Goal: Find specific page/section: Find specific page/section

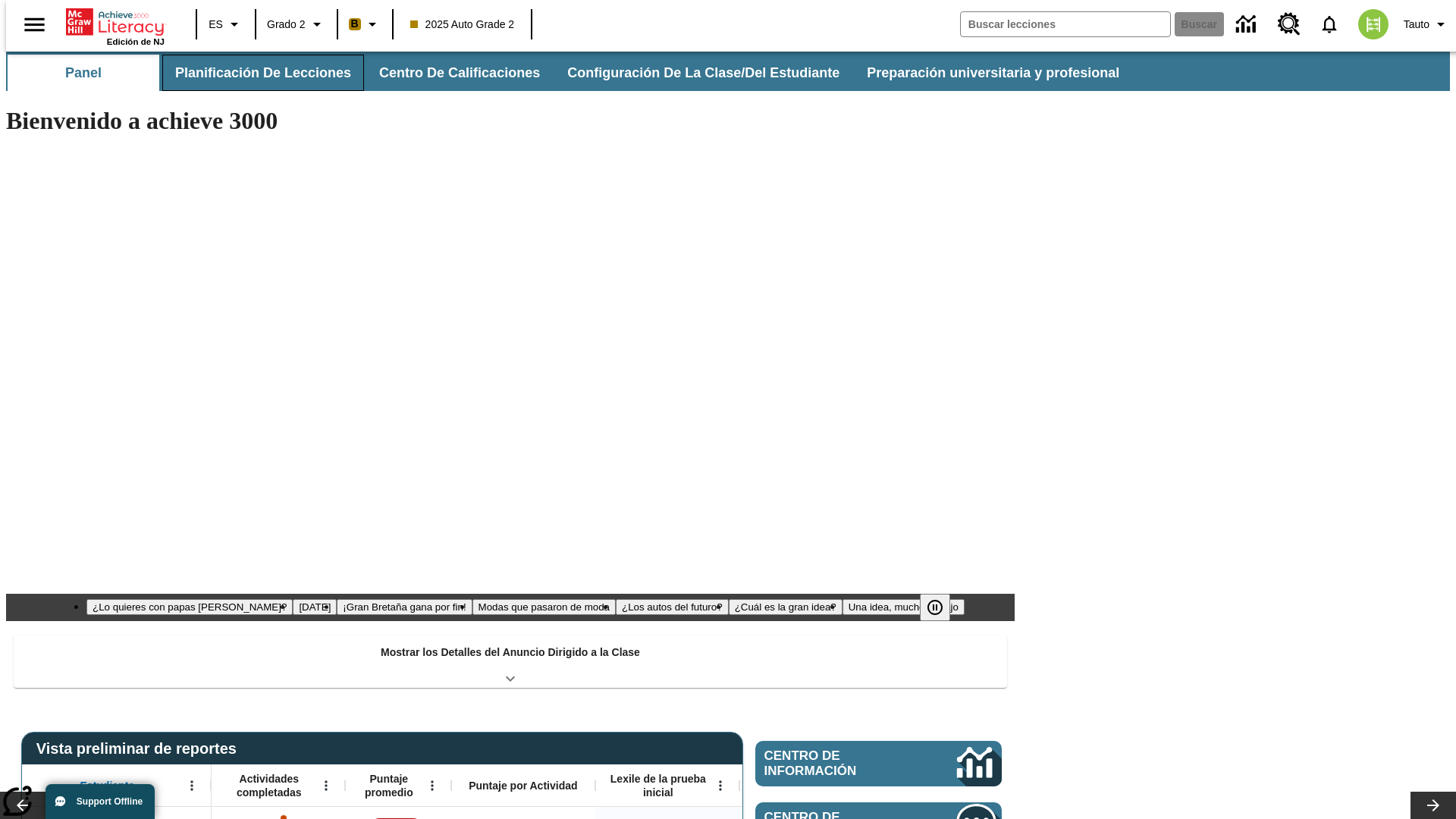
click at [254, 73] on button "Planificación de lecciones" at bounding box center [263, 73] width 202 height 36
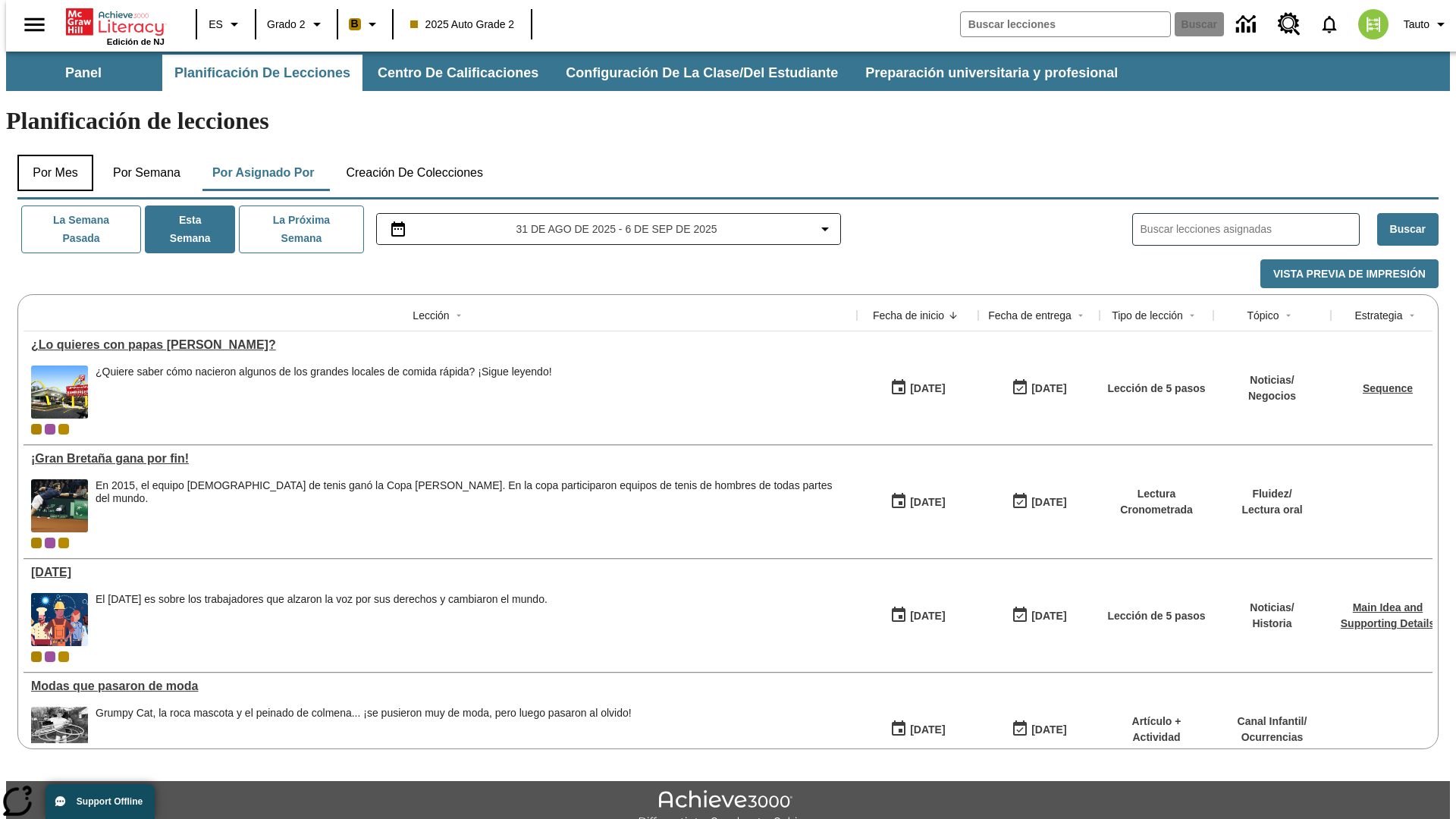
click at [49, 155] on button "Por mes" at bounding box center [56, 173] width 76 height 36
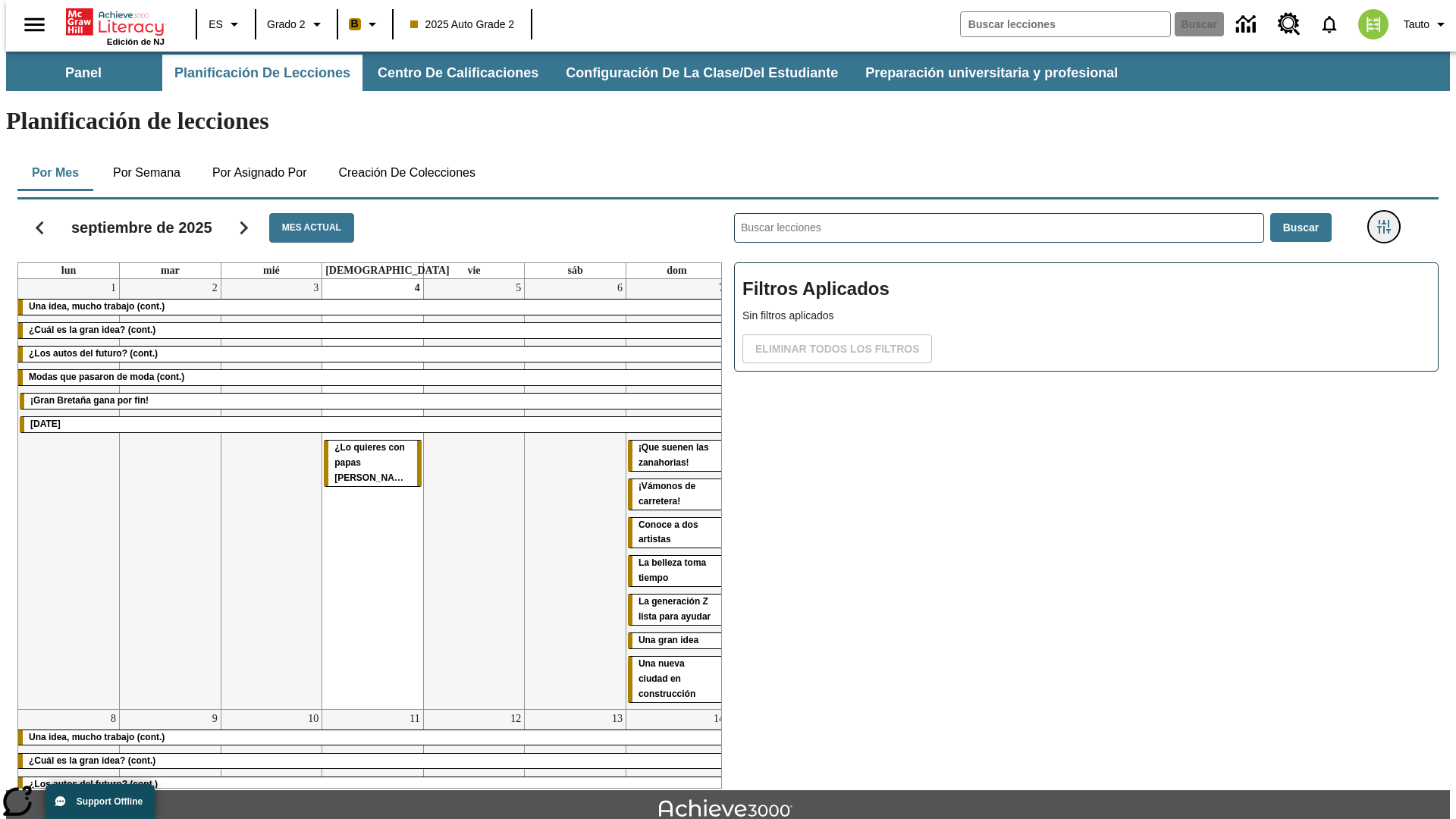
click at [1388, 220] on icon "Menú lateral de filtros" at bounding box center [1383, 227] width 14 height 14
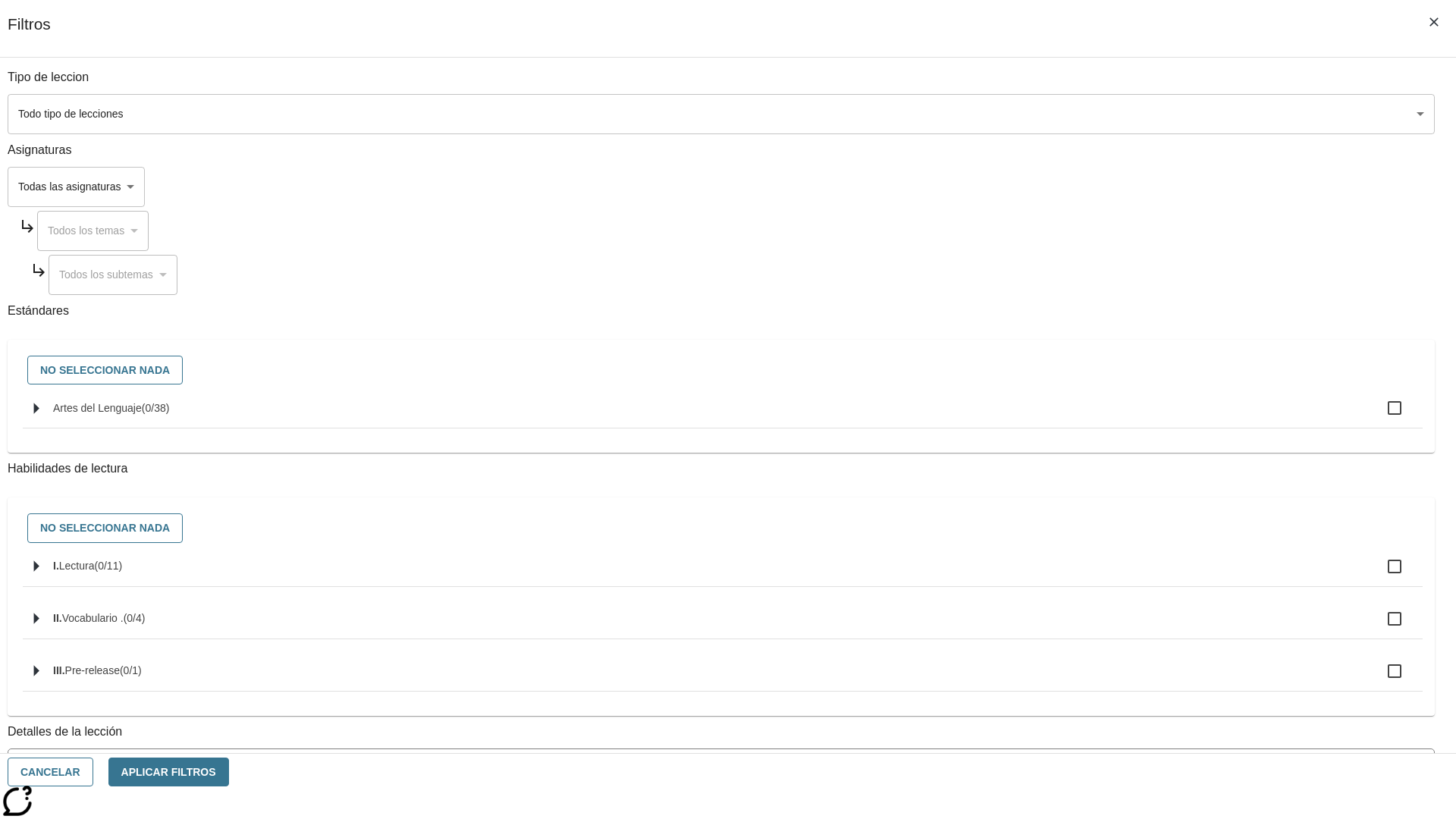
click at [1092, 612] on body "Saltar al contenido principal Edición de NJ ES Grado 2 B 2025 Auto Grade 2 Busc…" at bounding box center [728, 470] width 1444 height 837
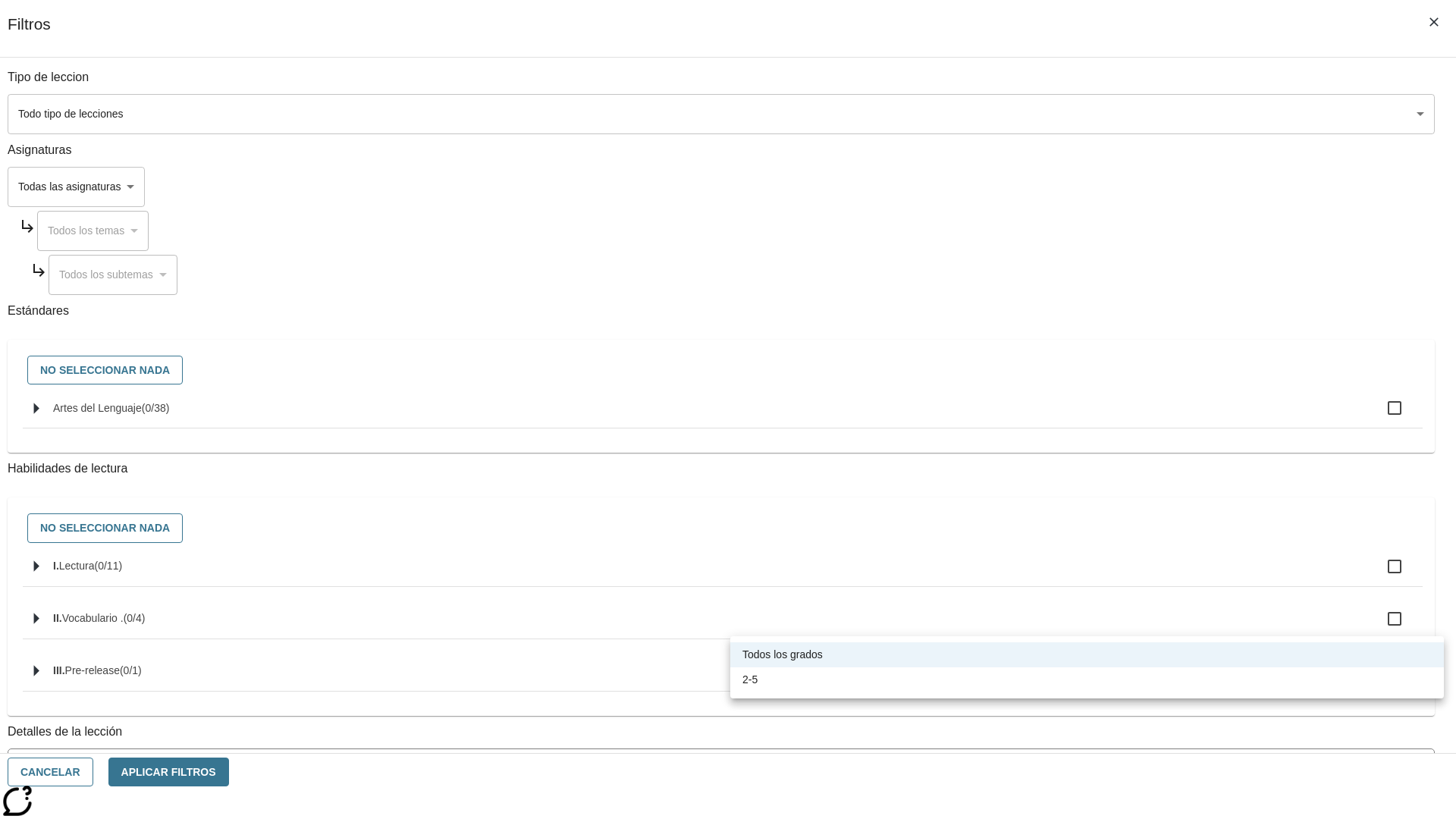
scroll to position [474, 0]
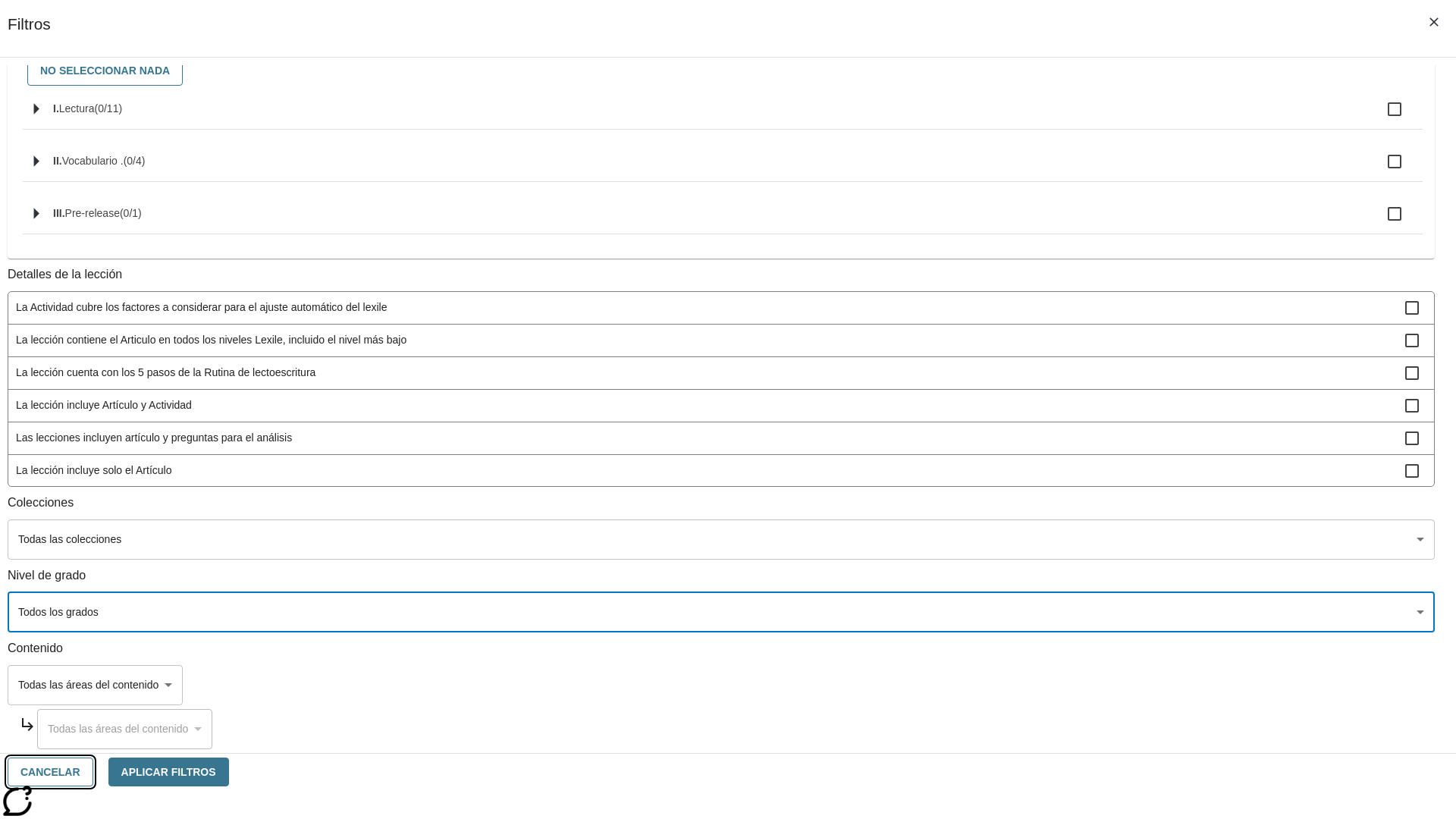
click at [94, 772] on button "Cancelar" at bounding box center [50, 772] width 86 height 30
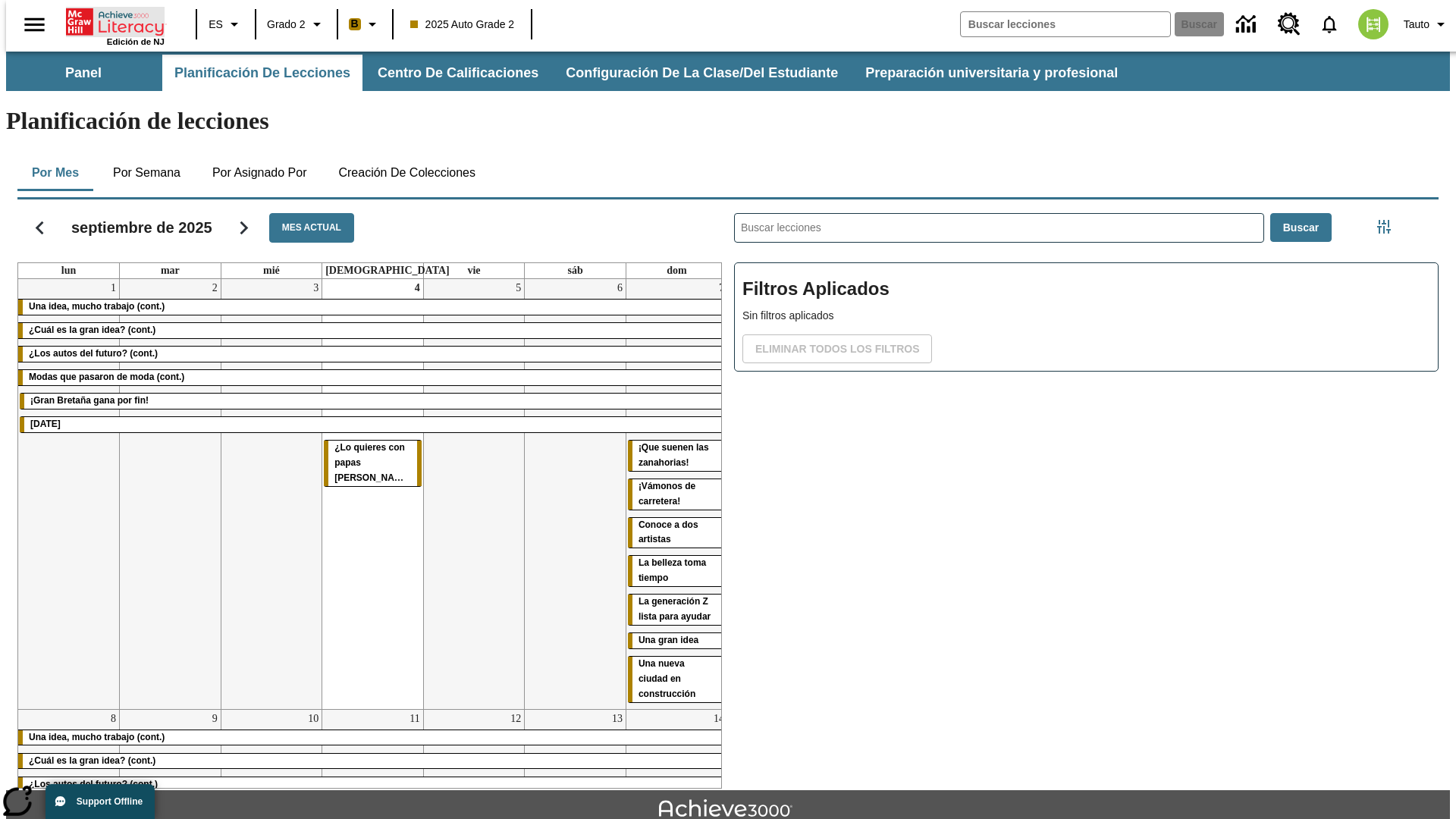
click at [109, 20] on icon "Portada" at bounding box center [116, 22] width 101 height 31
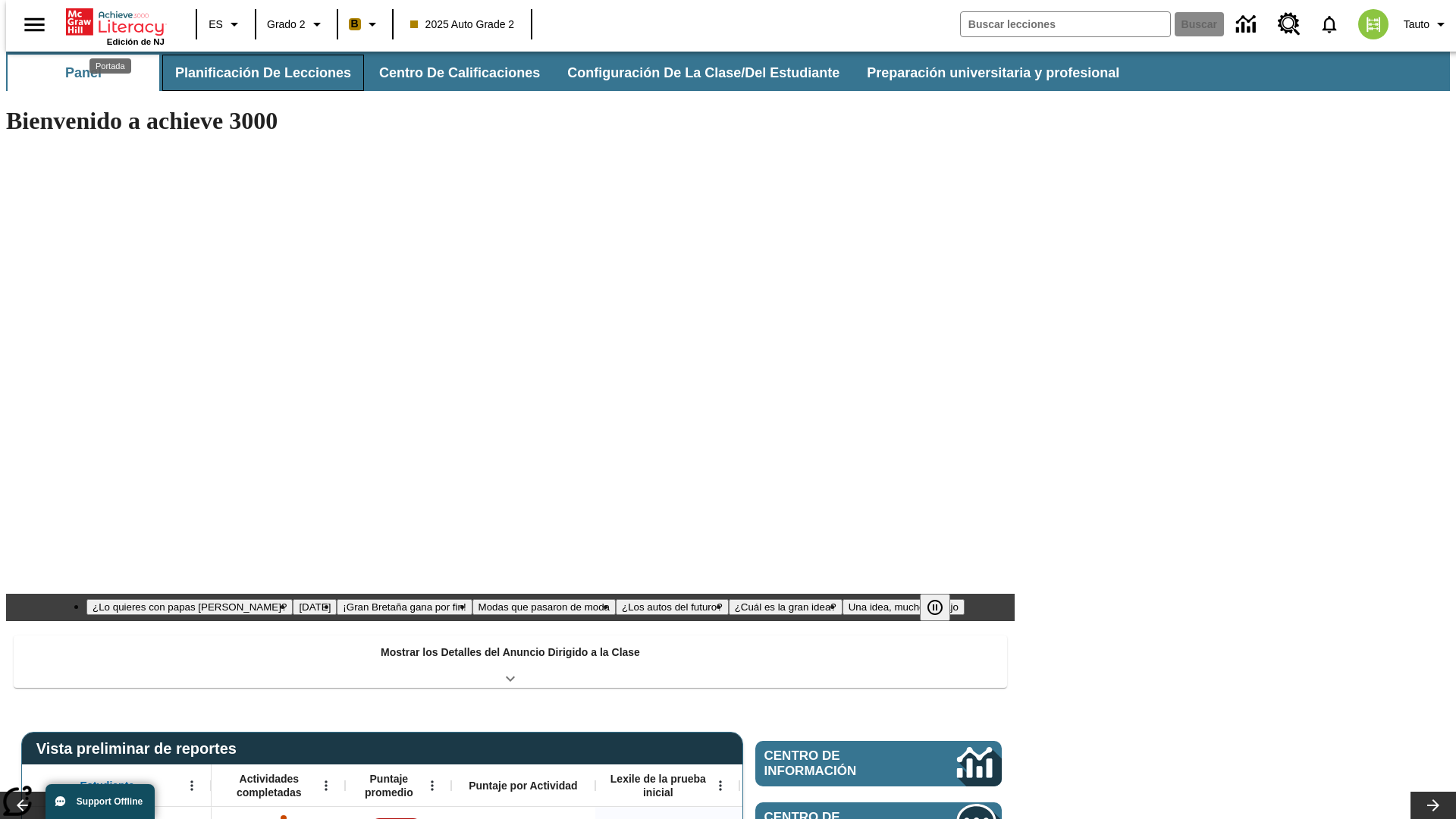
click at [254, 73] on button "Planificación de lecciones" at bounding box center [263, 73] width 202 height 36
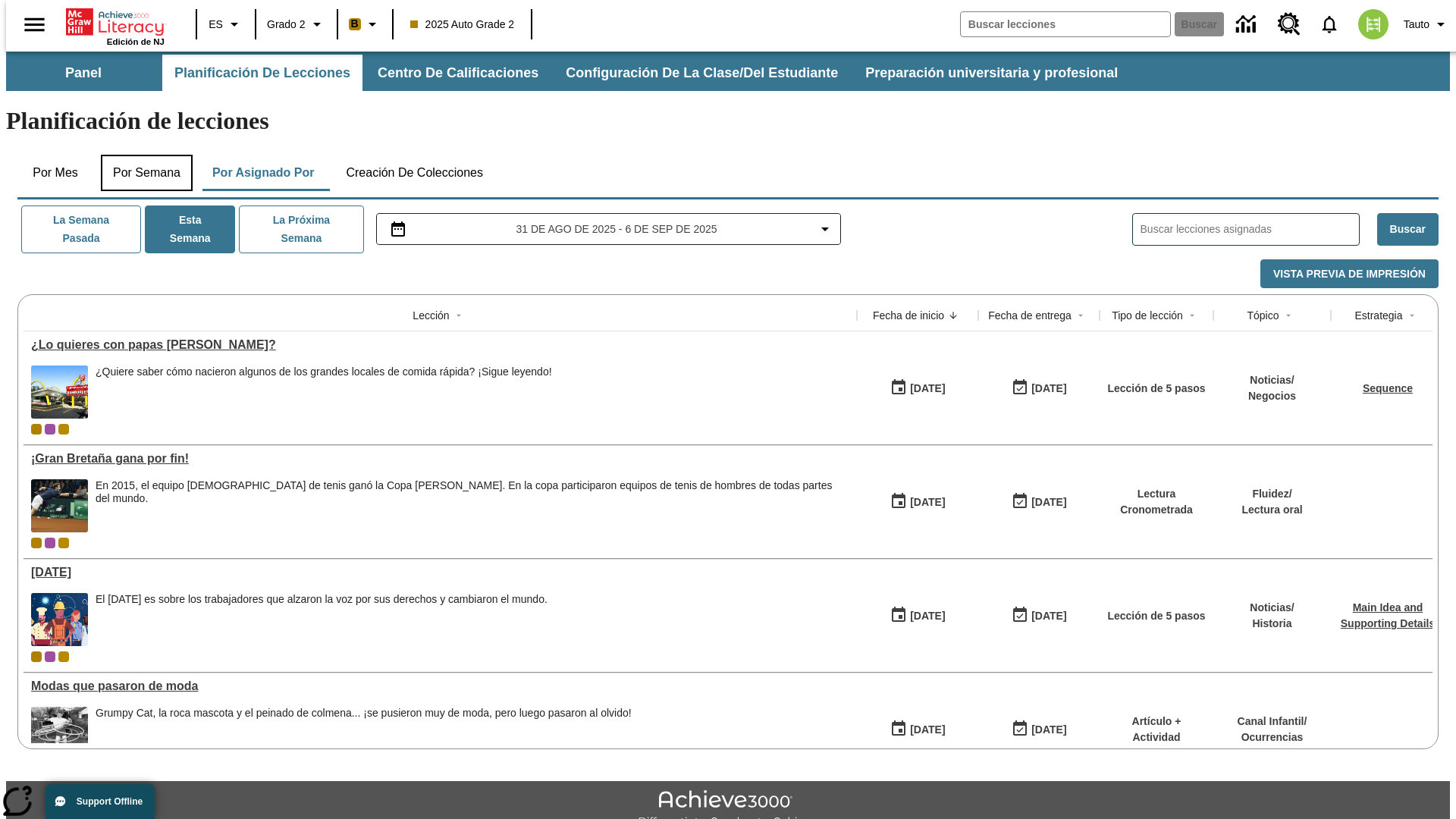
click at [142, 155] on button "Por semana" at bounding box center [147, 173] width 92 height 36
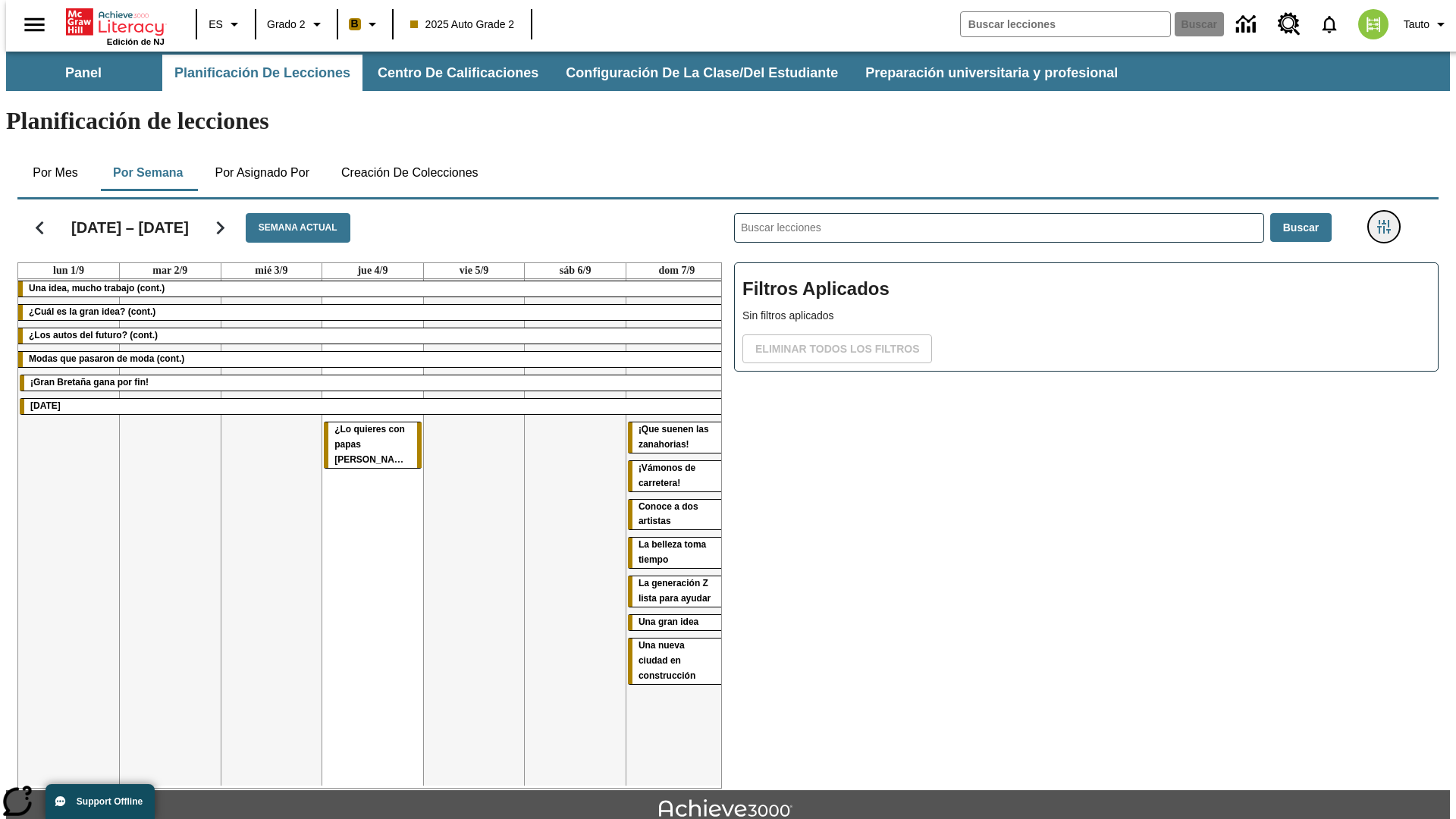
click at [1388, 220] on icon "Menú lateral de filtros" at bounding box center [1383, 227] width 14 height 14
